Goal: Check status: Check status

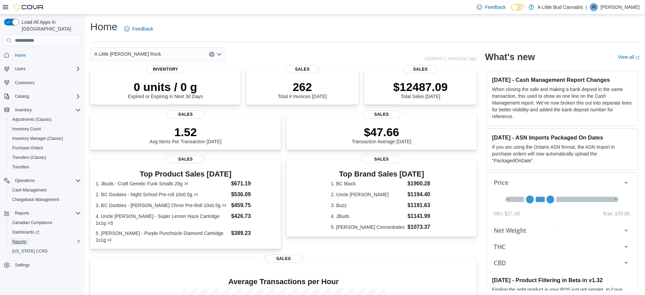
click at [21, 239] on span "Reports" at bounding box center [19, 241] width 14 height 5
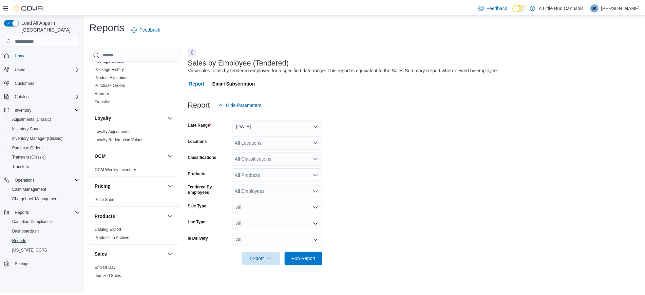
scroll to position [512, 0]
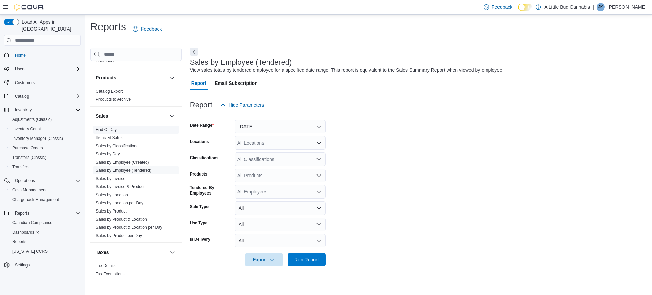
click at [103, 127] on link "End Of Day" at bounding box center [106, 129] width 21 height 5
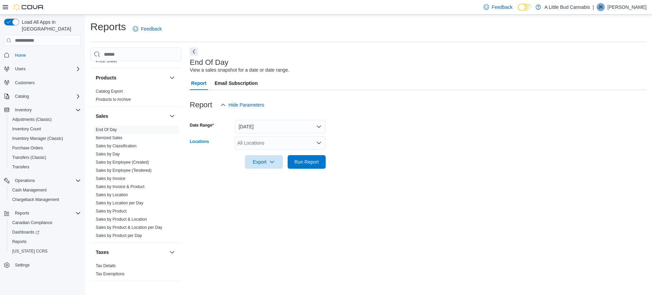
click at [304, 146] on div "All Locations" at bounding box center [280, 143] width 91 height 14
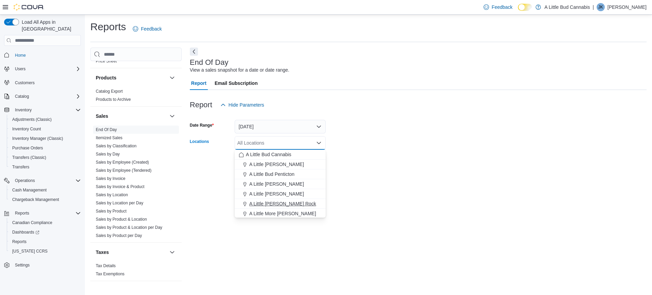
click at [284, 203] on span "A Little [PERSON_NAME] Rock" at bounding box center [282, 203] width 67 height 7
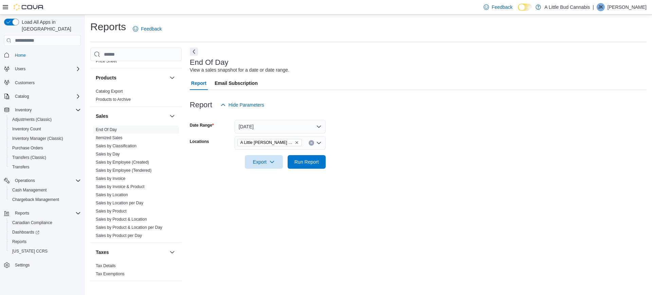
click at [371, 195] on div "End Of Day View a sales snapshot for a date or date range. Report Email Subscri…" at bounding box center [418, 165] width 456 height 235
click at [312, 161] on span "Run Report" at bounding box center [306, 161] width 24 height 7
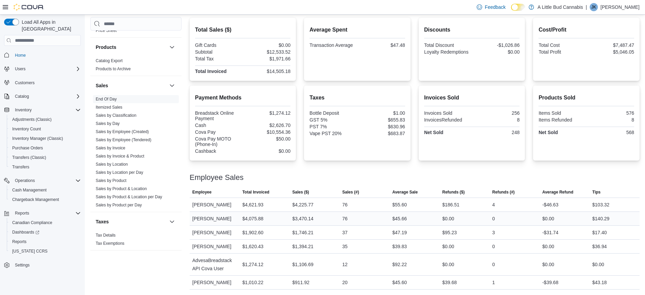
scroll to position [167, 0]
